Goal: Transaction & Acquisition: Purchase product/service

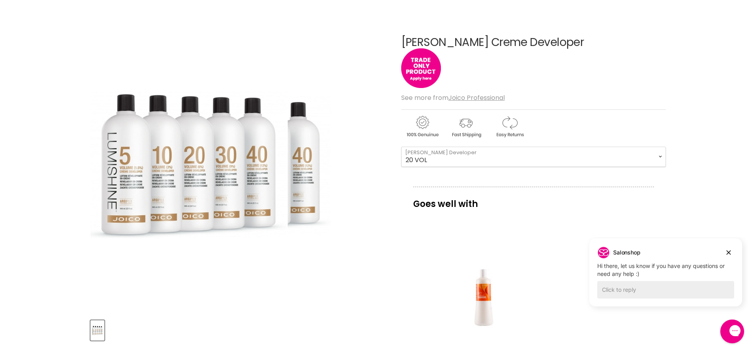
click at [146, 182] on img "Joico Lumishine Creme Developer image. Click or Scroll to Zoom." at bounding box center [189, 164] width 198 height 296
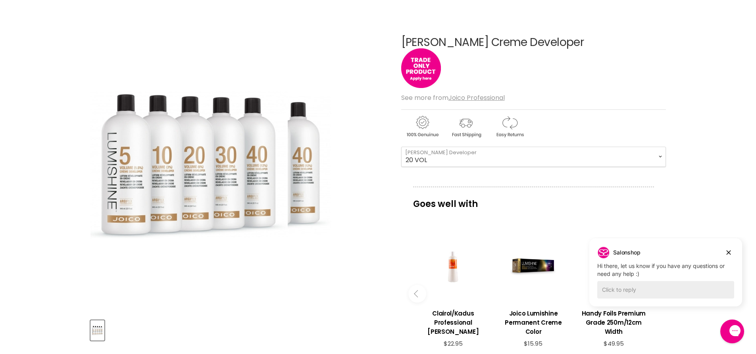
click at [153, 178] on img "Joico Lumishine Creme Developer image. Click or Scroll to Zoom." at bounding box center [189, 164] width 198 height 296
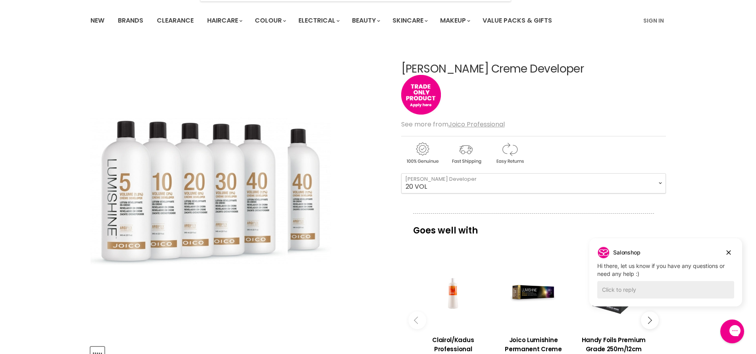
scroll to position [119, 0]
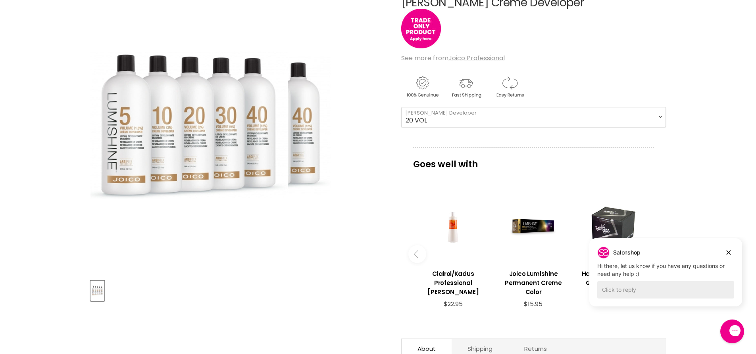
click at [127, 133] on img "Joico Lumishine Creme Developer image. Click or Scroll to Zoom." at bounding box center [189, 125] width 198 height 296
click at [127, 132] on img "Joico Lumishine Creme Developer image. Click or Scroll to Zoom." at bounding box center [189, 125] width 198 height 296
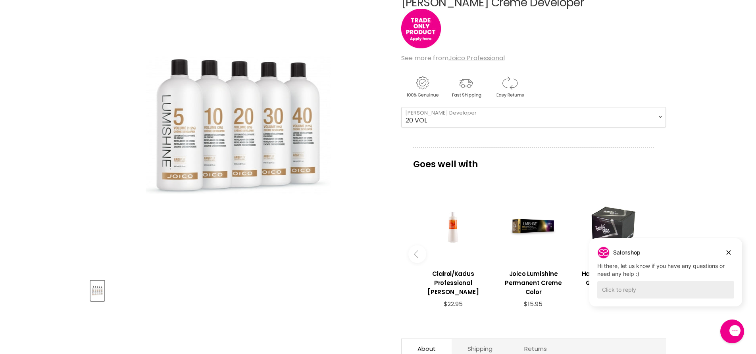
click at [96, 292] on img "Product thumbnails" at bounding box center [97, 291] width 12 height 19
drag, startPoint x: 95, startPoint y: 291, endPoint x: 187, endPoint y: 315, distance: 95.0
click at [183, 322] on article "Click or scroll to zoom Tap or pinch to zoom Joico Lumishine Creme Developer No…" at bounding box center [377, 212] width 575 height 470
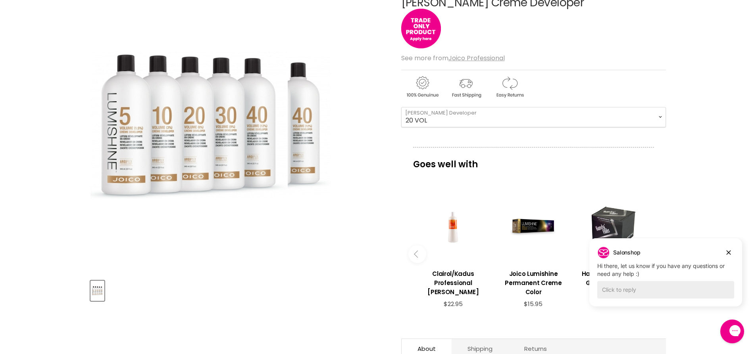
drag, startPoint x: 191, startPoint y: 112, endPoint x: 106, endPoint y: 223, distance: 139.6
click at [106, 223] on img "Joico Lumishine Creme Developer image. Click or Scroll to Zoom." at bounding box center [189, 125] width 198 height 296
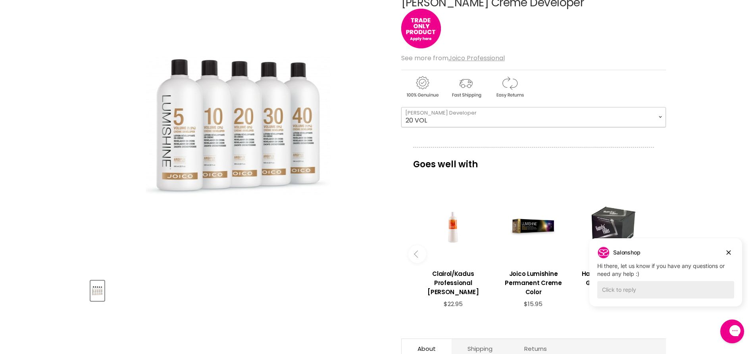
click at [436, 120] on select "5 VOL 10 VOL 20 VOL 30 VOL 40 VOL" at bounding box center [533, 117] width 265 height 20
select select "5 VOL"
click at [401, 107] on select "5 VOL 10 VOL 20 VOL 30 VOL 40 VOL" at bounding box center [533, 117] width 265 height 20
